Goal: Task Accomplishment & Management: Manage account settings

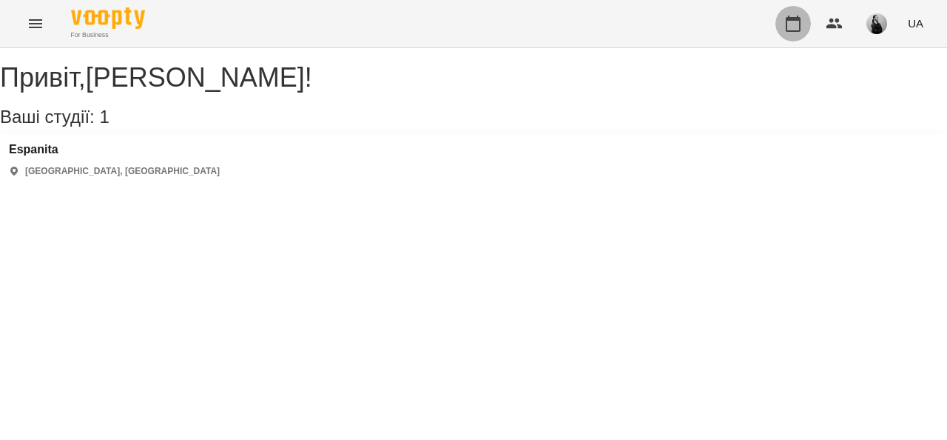
click at [800, 19] on icon "button" at bounding box center [793, 24] width 15 height 16
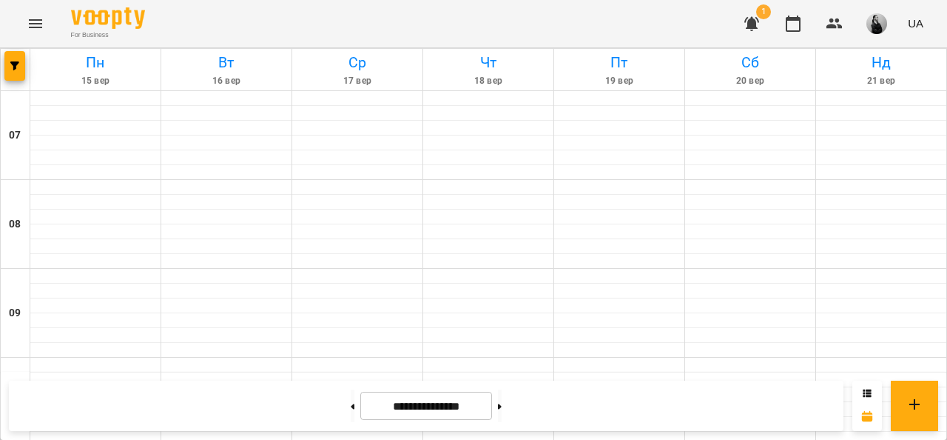
scroll to position [370, 0]
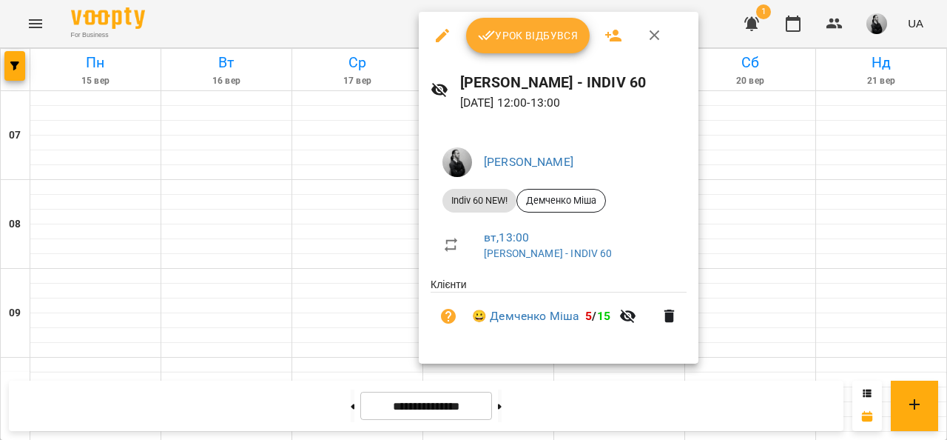
click at [521, 43] on span "Урок відбувся" at bounding box center [528, 36] width 101 height 18
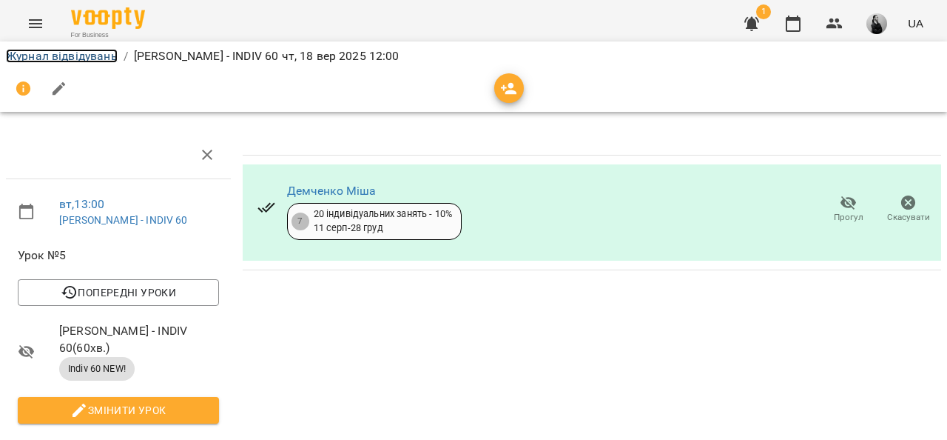
click at [114, 58] on link "Журнал відвідувань" at bounding box center [62, 56] width 112 height 14
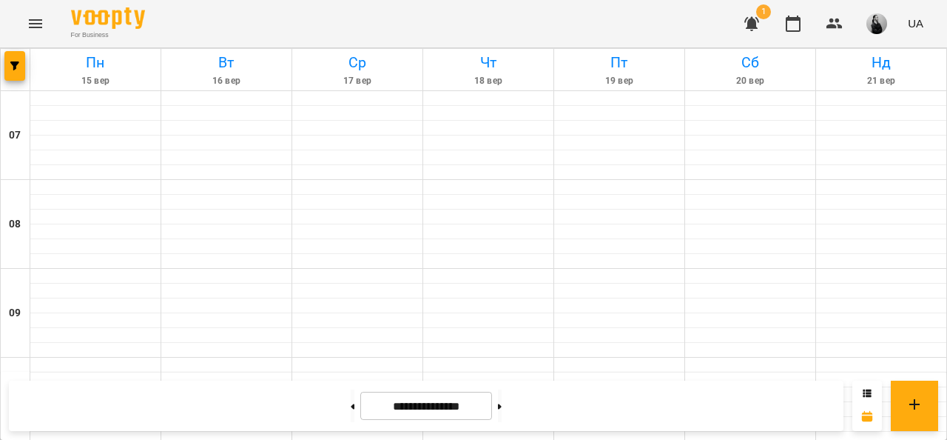
scroll to position [296, 0]
click at [502, 401] on button at bounding box center [500, 405] width 4 height 33
type input "**********"
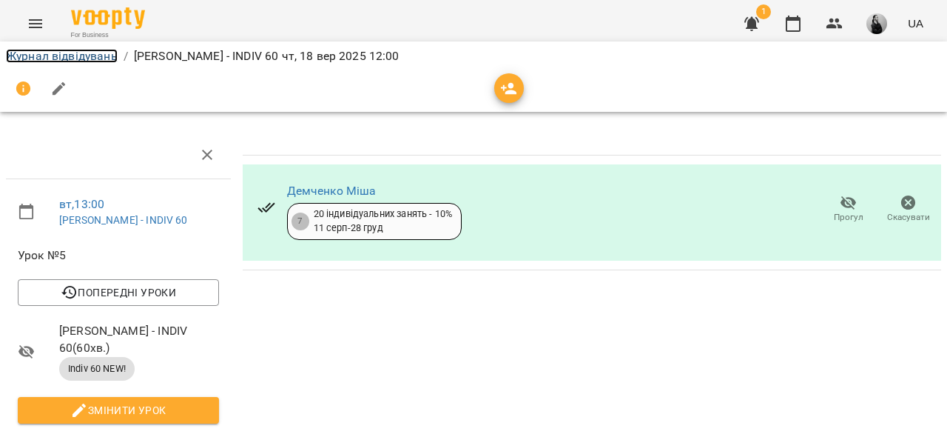
click at [100, 54] on link "Журнал відвідувань" at bounding box center [62, 56] width 112 height 14
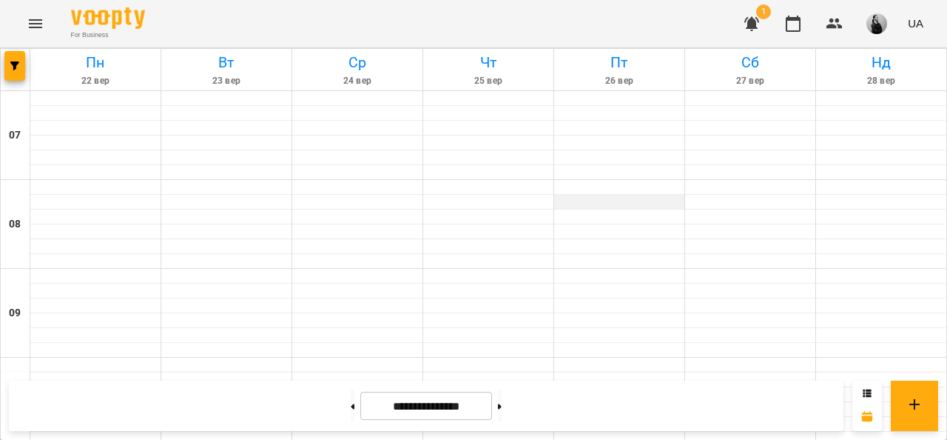
scroll to position [370, 0]
click at [351, 417] on button at bounding box center [353, 405] width 4 height 33
type input "**********"
